Goal: Information Seeking & Learning: Learn about a topic

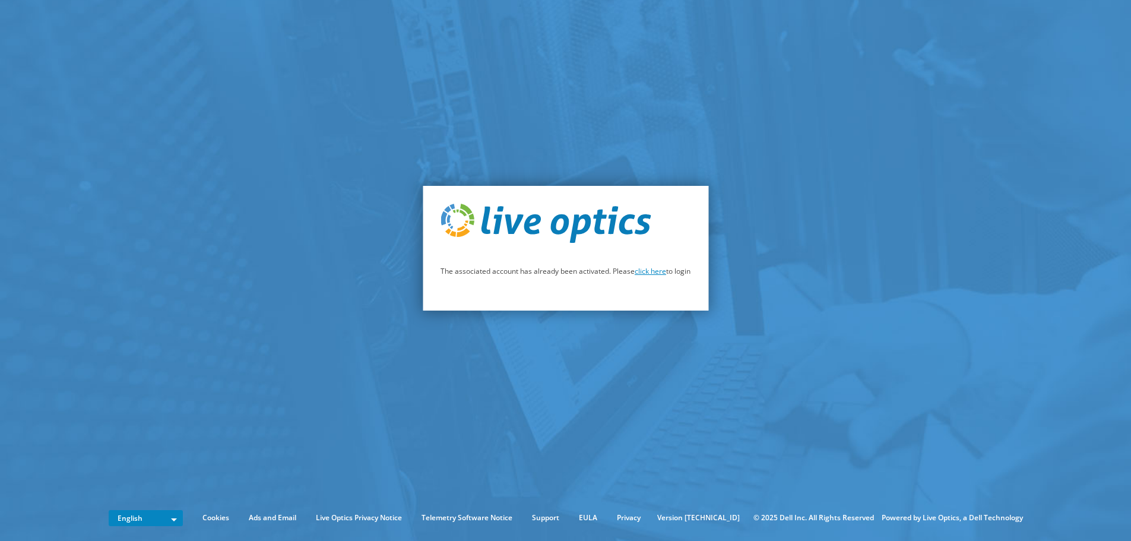
click at [650, 268] on link "click here" at bounding box center [650, 271] width 31 height 10
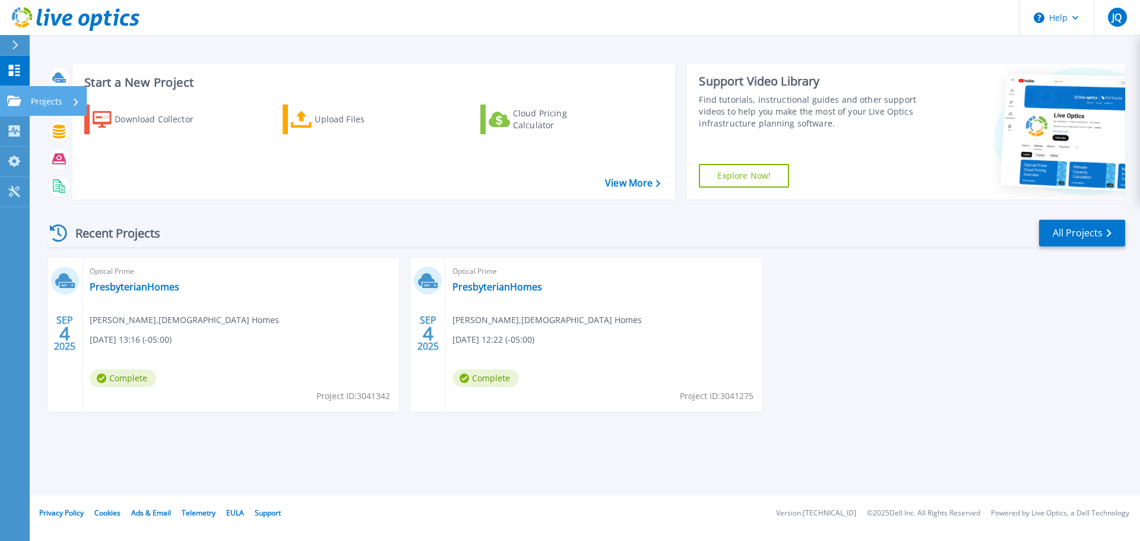
click at [19, 105] on icon at bounding box center [14, 101] width 14 height 10
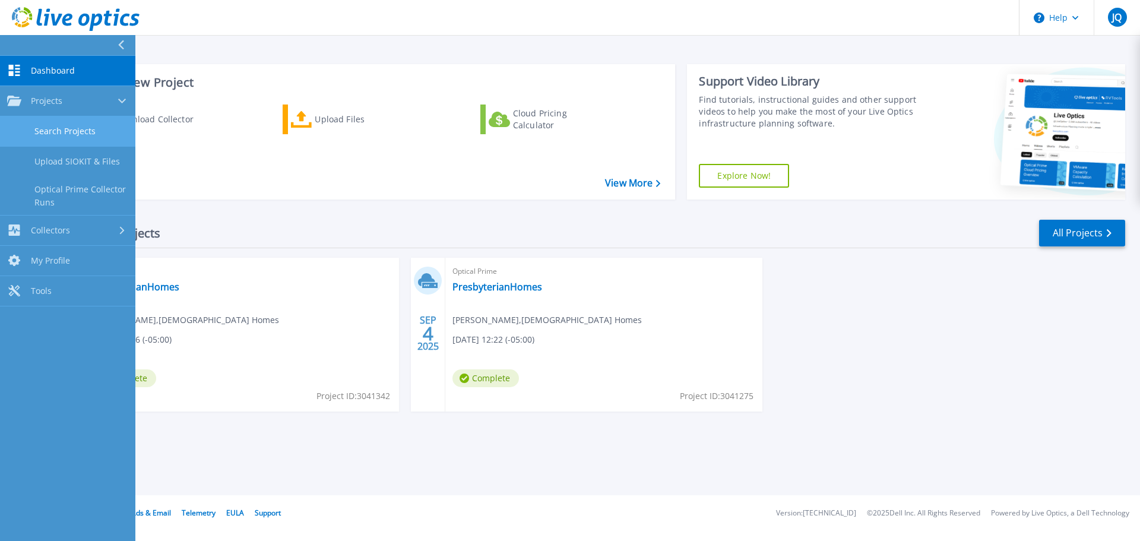
click at [71, 127] on link "Search Projects" at bounding box center [67, 131] width 135 height 30
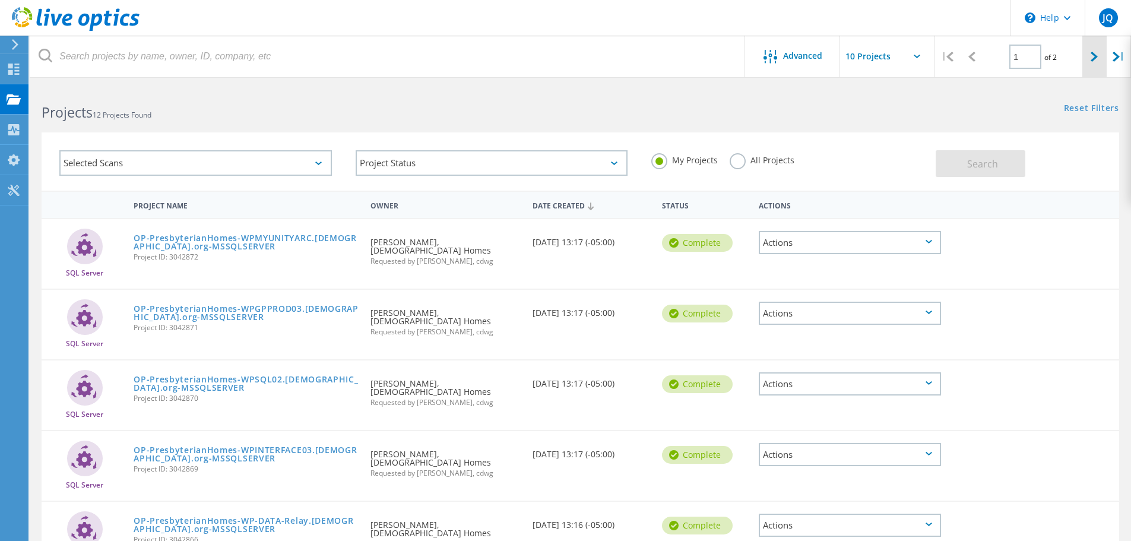
click at [1086, 51] on div at bounding box center [1095, 57] width 24 height 42
type input "2"
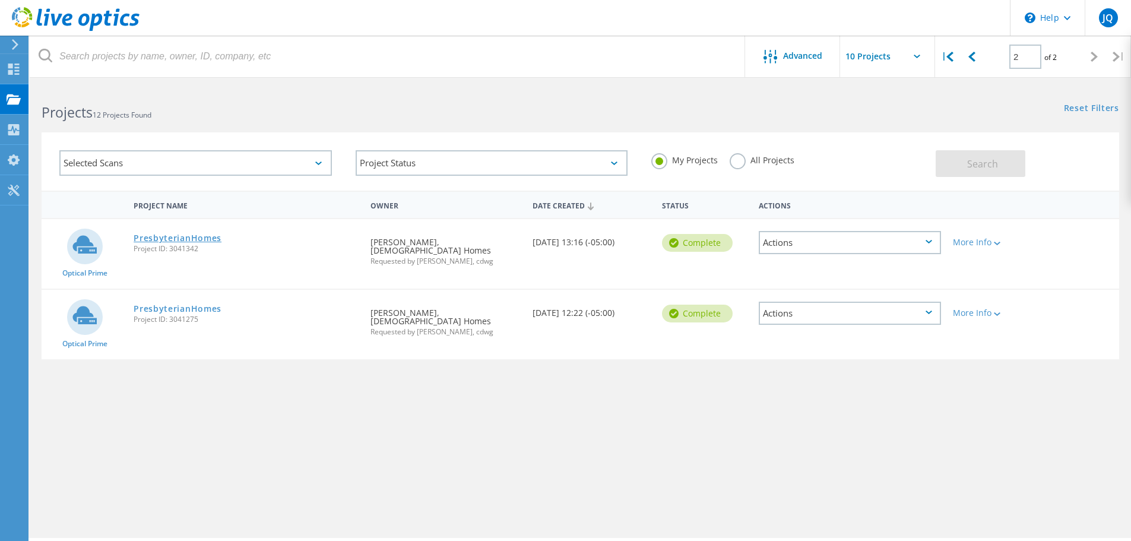
click at [183, 236] on link "PresbyterianHomes" at bounding box center [178, 238] width 88 height 8
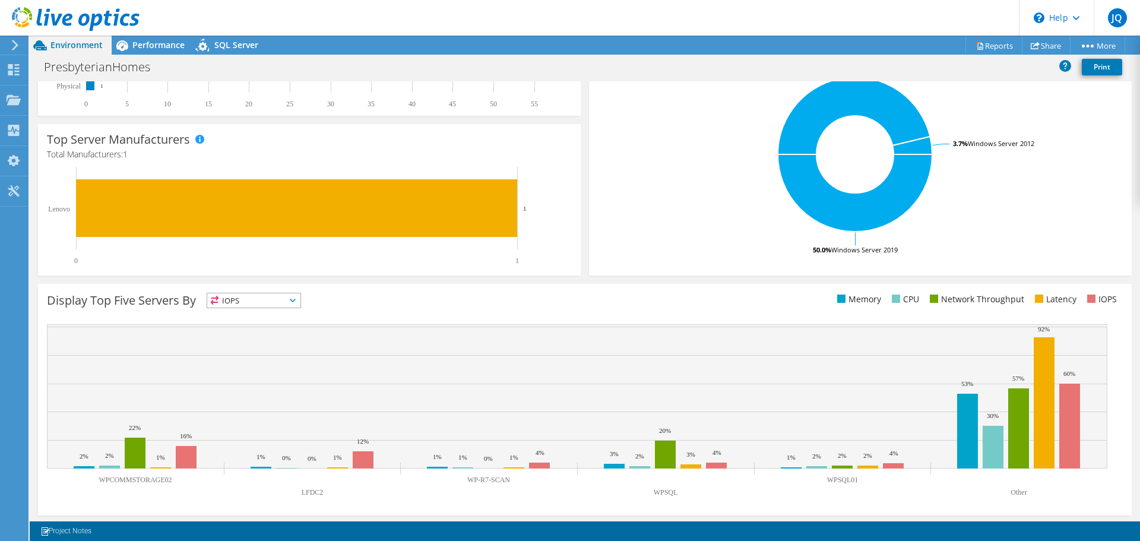
scroll to position [252, 0]
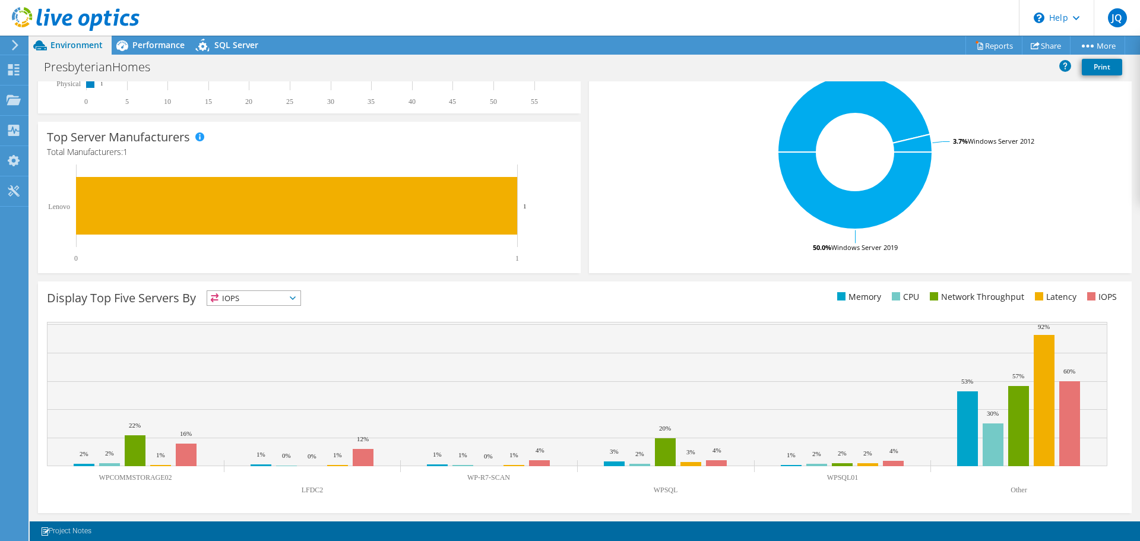
click at [273, 307] on div "Display Top Five Servers By IOPS IOPS" at bounding box center [316, 300] width 538 height 20
click at [275, 304] on span "IOPS" at bounding box center [253, 298] width 93 height 14
click at [611, 257] on div "Top Operating Systems Windows Linux VMware 50.0% Windows Server 2019 46.3% Wind…" at bounding box center [860, 131] width 543 height 284
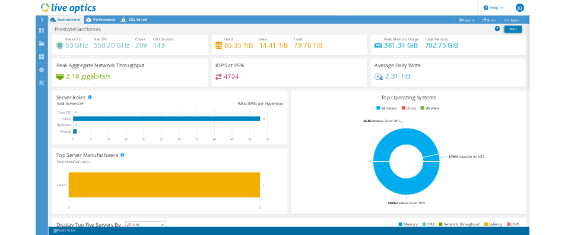
scroll to position [0, 0]
